Goal: Find specific page/section: Find specific page/section

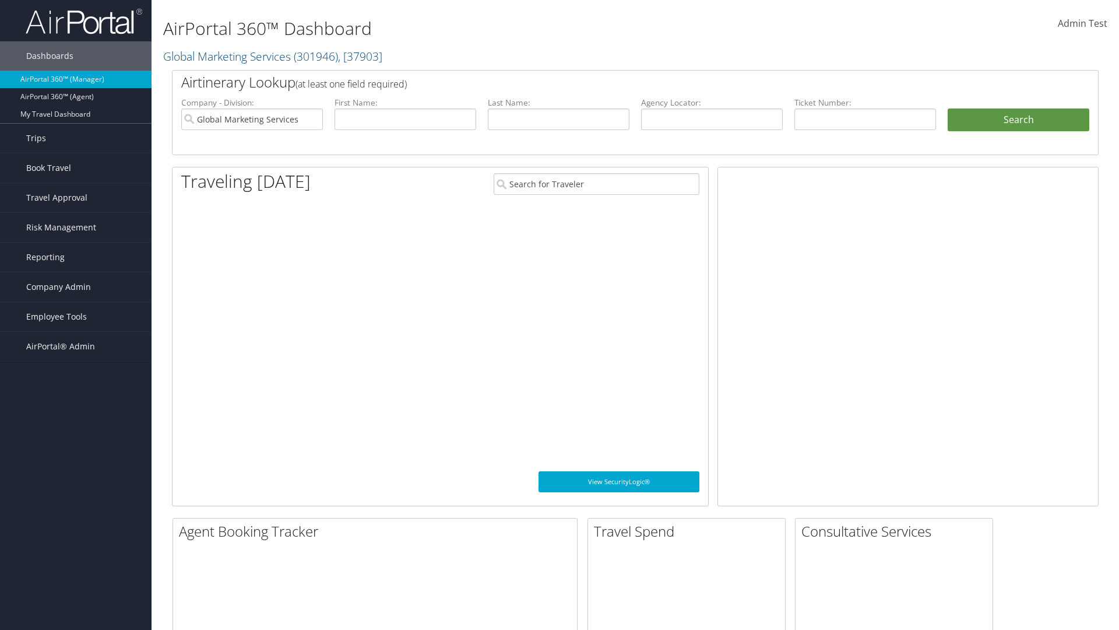
click at [76, 287] on span "Company Admin" at bounding box center [58, 286] width 65 height 29
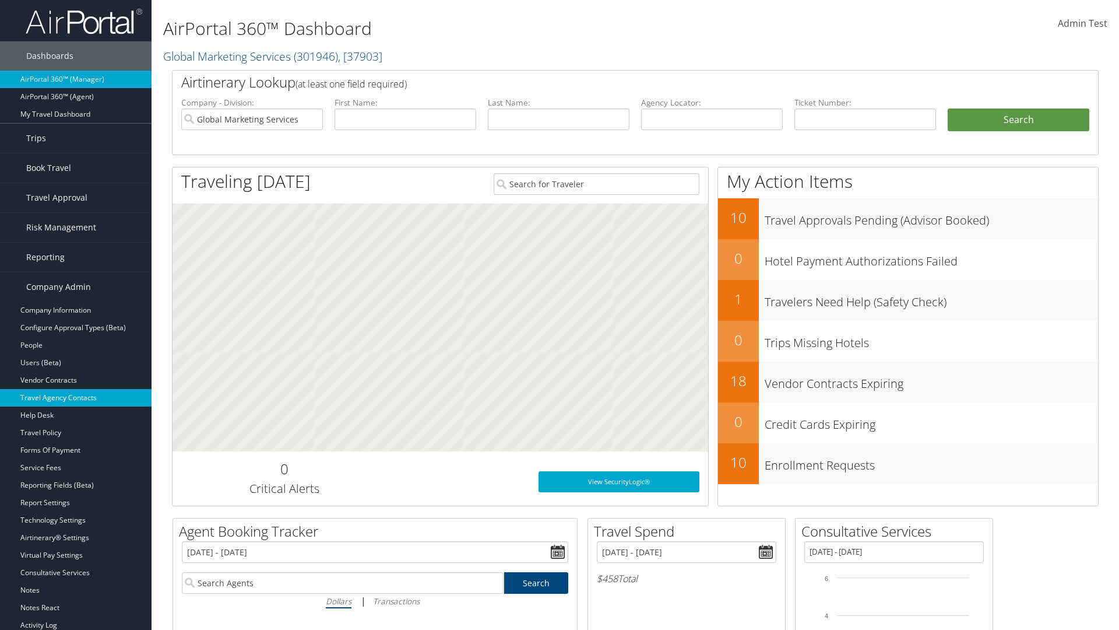
click at [76, 398] on link "Travel Agency Contacts" at bounding box center [76, 397] width 152 height 17
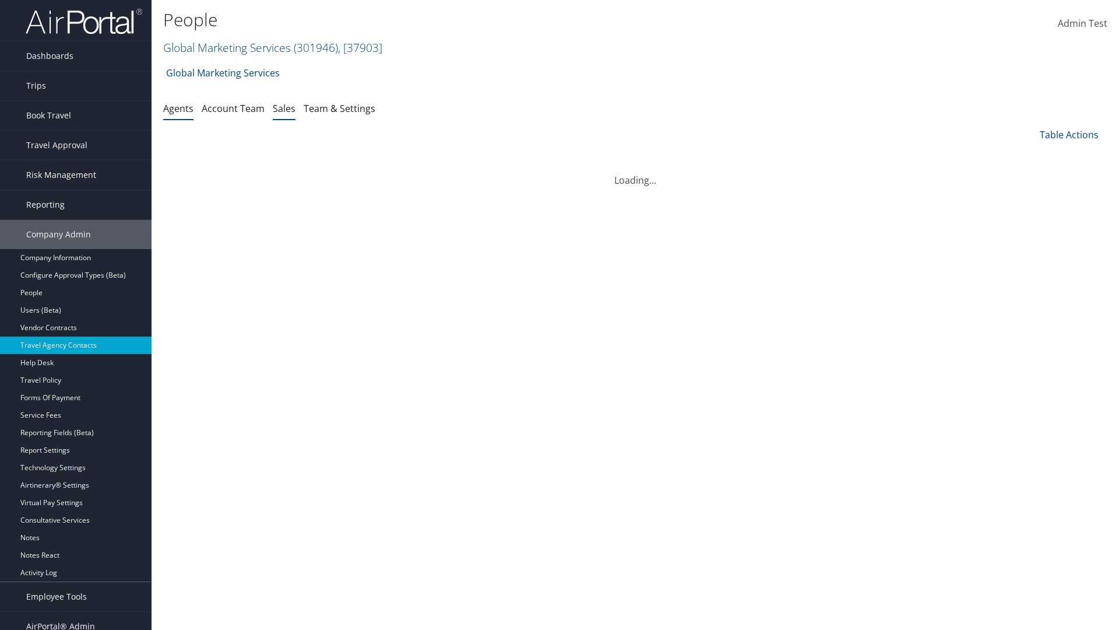
click at [284, 108] on link "Sales" at bounding box center [284, 108] width 23 height 13
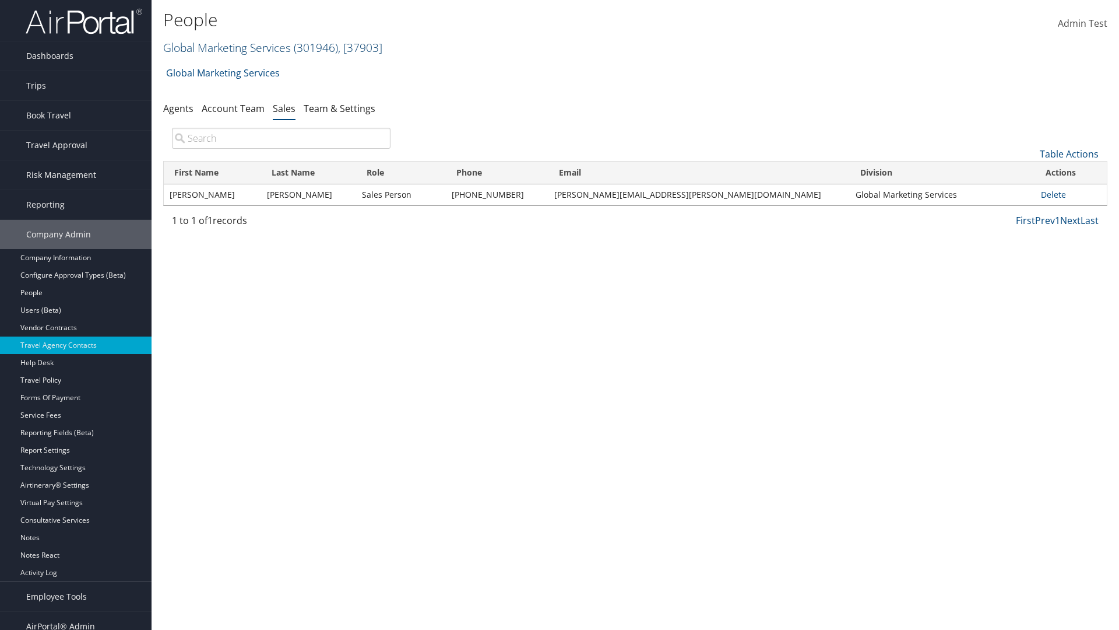
click at [226, 47] on link "Global Marketing Services ( 301946 ) , [ 37903 ]" at bounding box center [272, 48] width 219 height 16
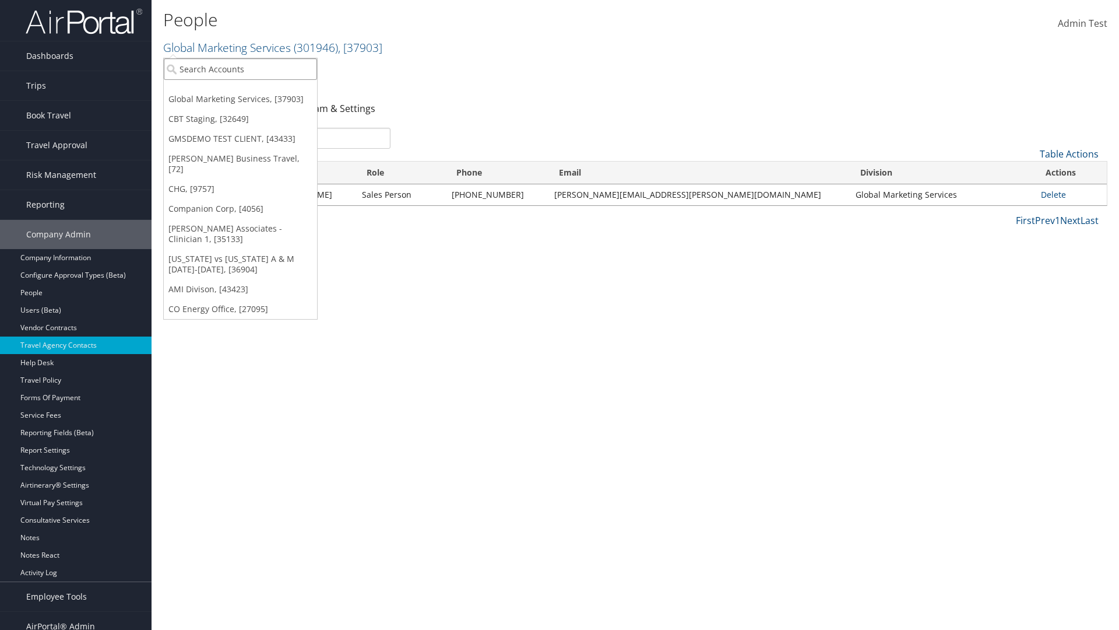
click at [240, 69] on input "search" at bounding box center [240, 69] width 153 height 22
type input "Global Marketing Services"
click at [251, 90] on div "Global Marketing Services (301946), [37903]" at bounding box center [251, 90] width 188 height 10
